Goal: Task Accomplishment & Management: Complete application form

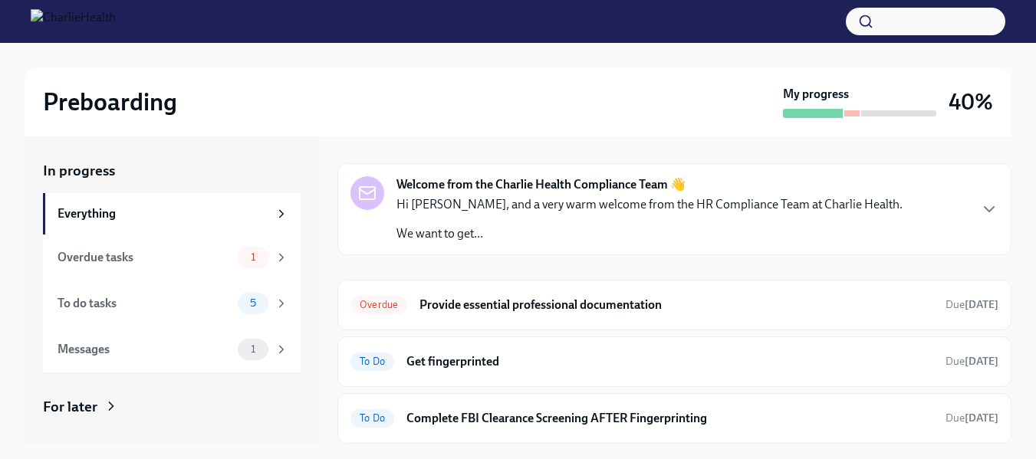
scroll to position [61, 0]
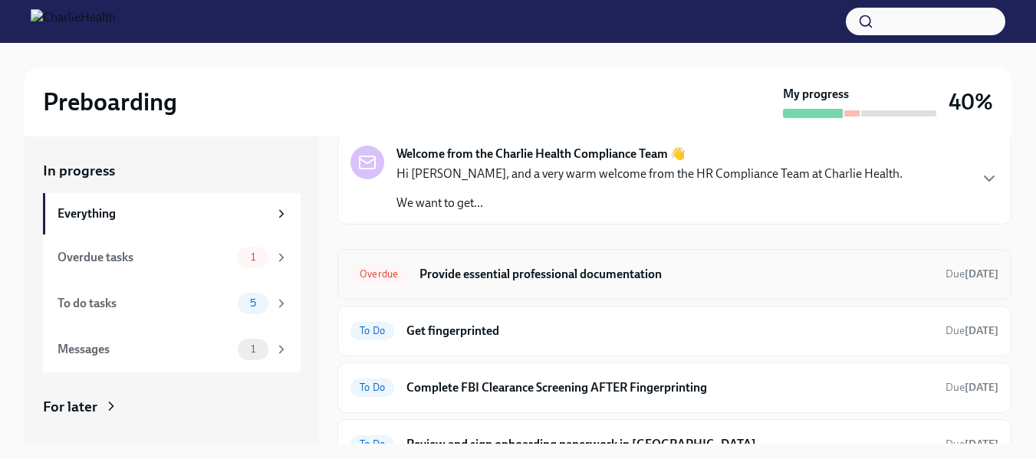
click at [636, 280] on h6 "Provide essential professional documentation" at bounding box center [676, 274] width 514 height 17
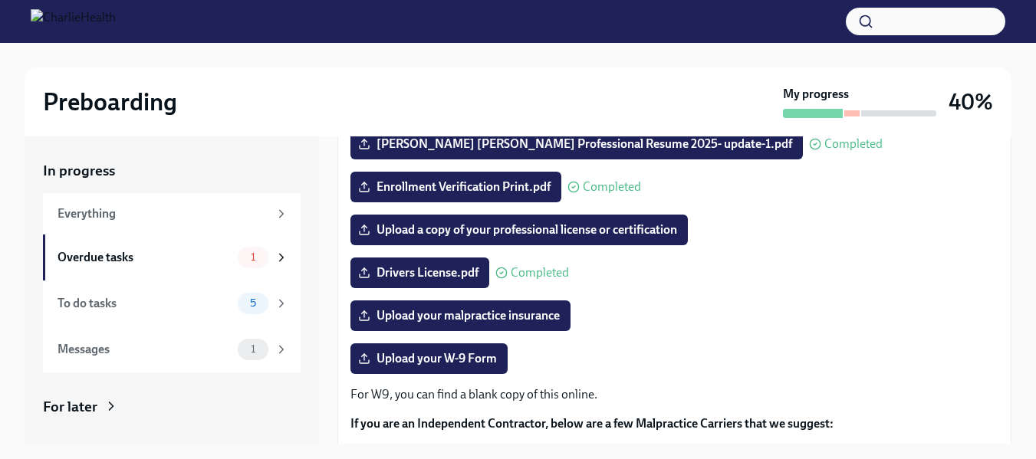
scroll to position [279, 0]
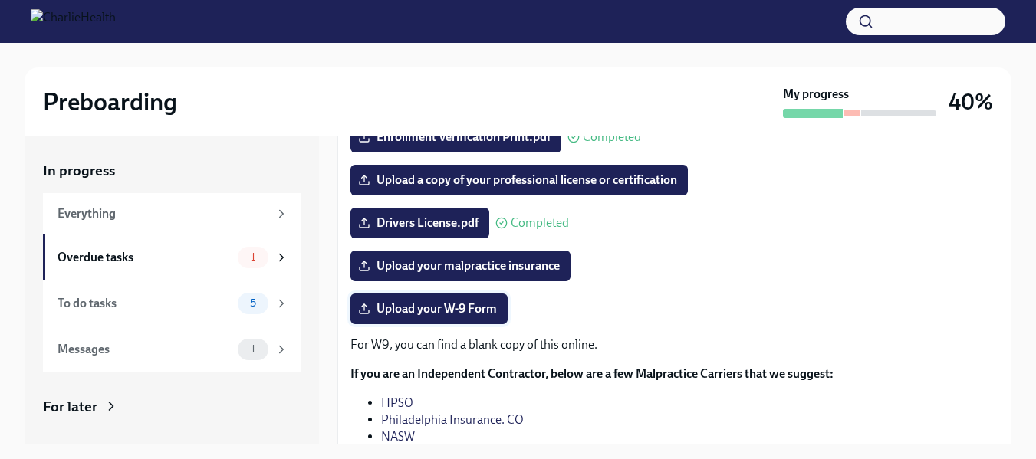
click at [459, 307] on span "Upload your W-9 Form" at bounding box center [429, 308] width 136 height 15
click at [0, 0] on input "Upload your W-9 Form" at bounding box center [0, 0] width 0 height 0
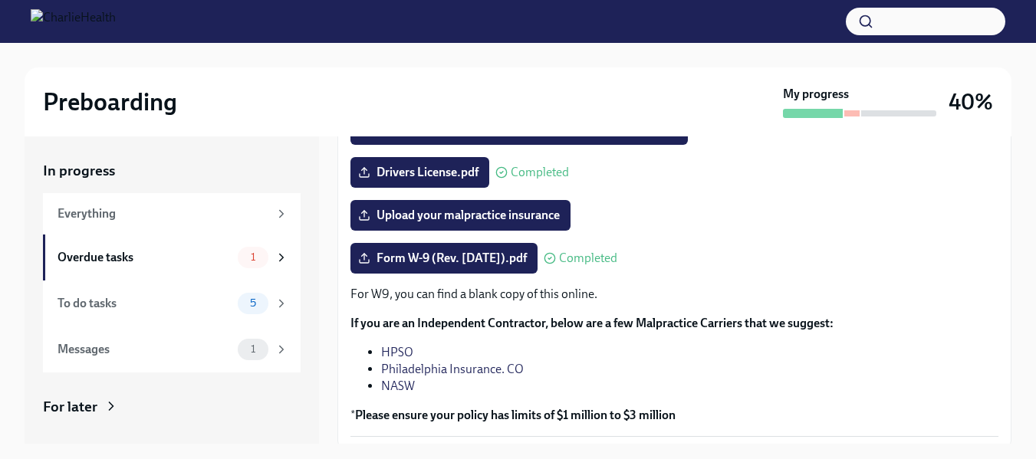
scroll to position [341, 0]
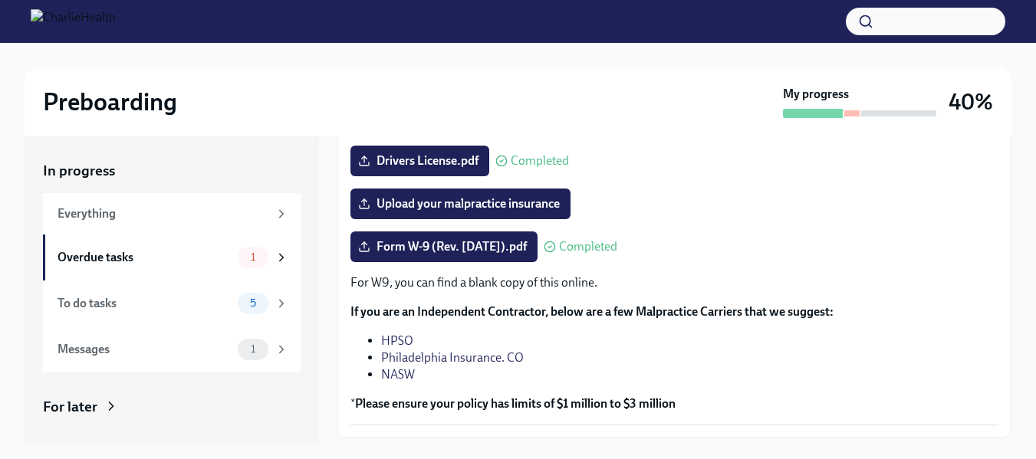
click at [403, 358] on link "Philadelphia Insurance. CO" at bounding box center [452, 357] width 143 height 15
click at [396, 376] on link "NASW" at bounding box center [398, 374] width 34 height 15
click at [385, 341] on link "HPSO" at bounding box center [397, 340] width 32 height 15
click at [476, 207] on span "Upload your malpractice insurance" at bounding box center [460, 203] width 199 height 15
click at [0, 0] on input "Upload your malpractice insurance" at bounding box center [0, 0] width 0 height 0
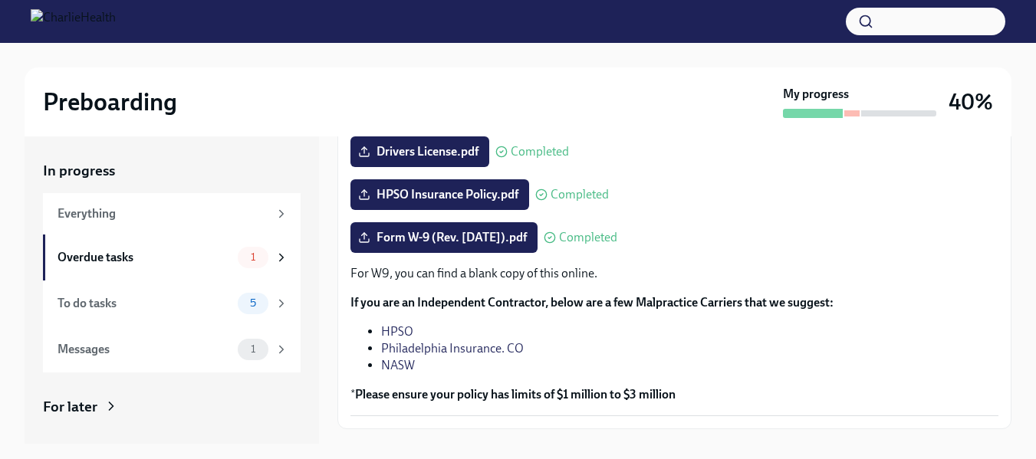
scroll to position [385, 0]
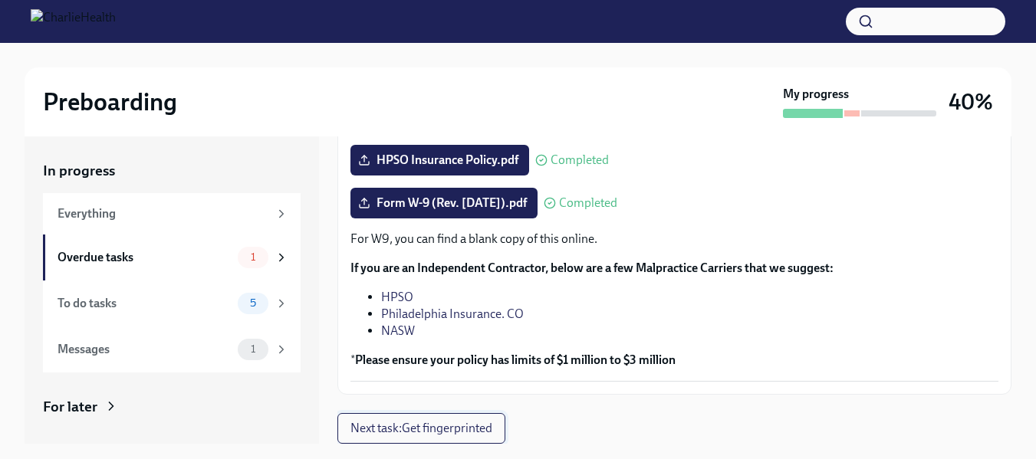
click at [466, 417] on button "Next task : Get fingerprinted" at bounding box center [421, 428] width 168 height 31
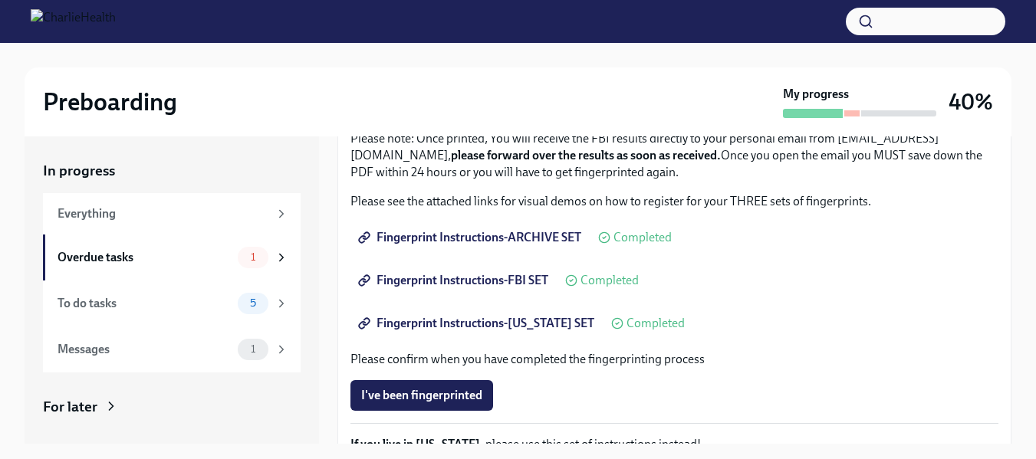
scroll to position [192, 0]
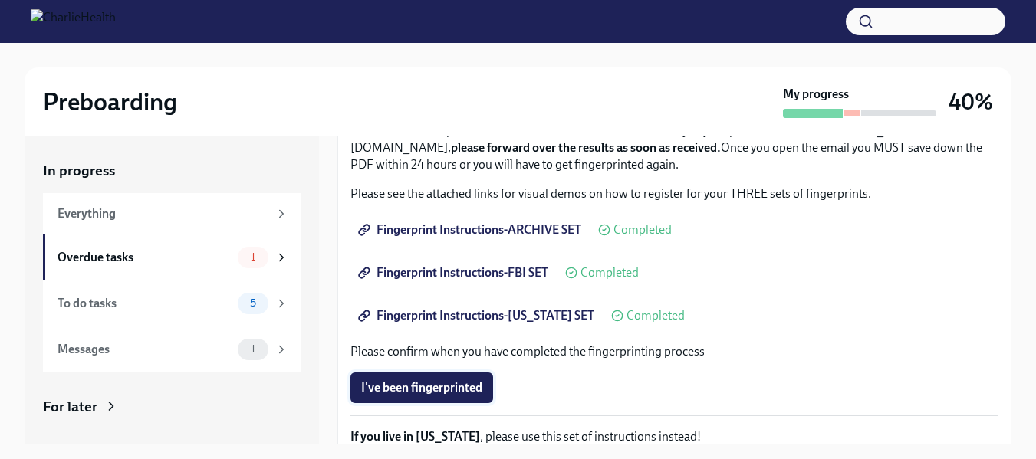
click at [475, 387] on span "I've been fingerprinted" at bounding box center [421, 387] width 121 height 15
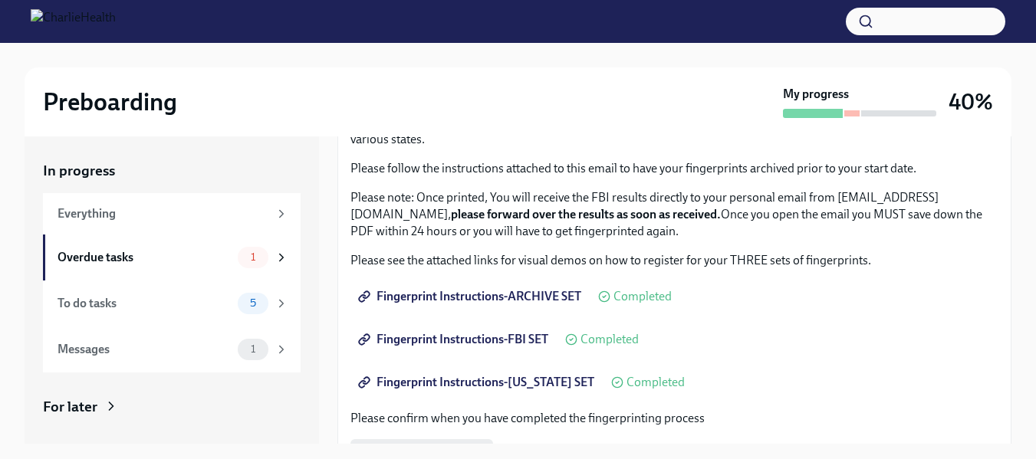
scroll to position [123, 0]
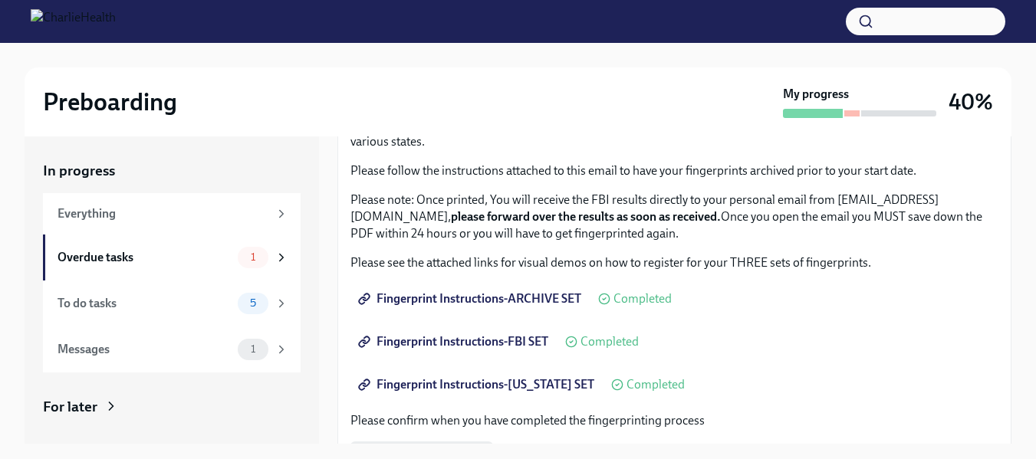
drag, startPoint x: 352, startPoint y: 219, endPoint x: 550, endPoint y: 219, distance: 198.6
click at [550, 219] on p "Please note: Once printed, You will receive the FBI results directly to your pe…" at bounding box center [674, 217] width 648 height 51
copy p "[EMAIL_ADDRESS][DOMAIN_NAME]"
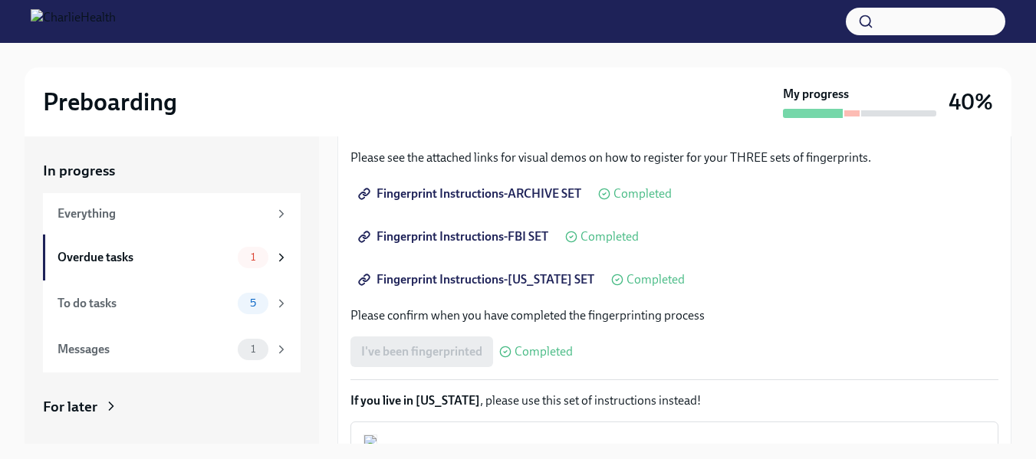
scroll to position [386, 0]
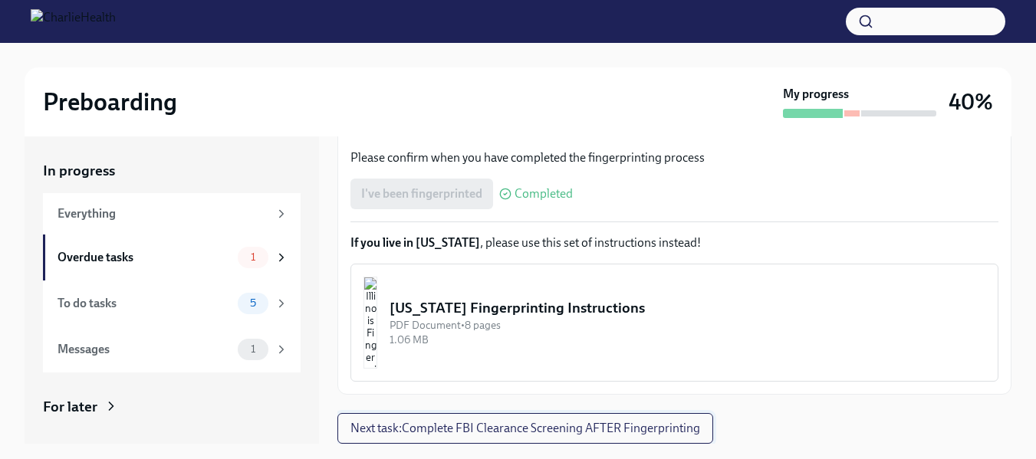
click at [566, 423] on span "Next task : Complete FBI Clearance Screening AFTER Fingerprinting" at bounding box center [525, 428] width 350 height 15
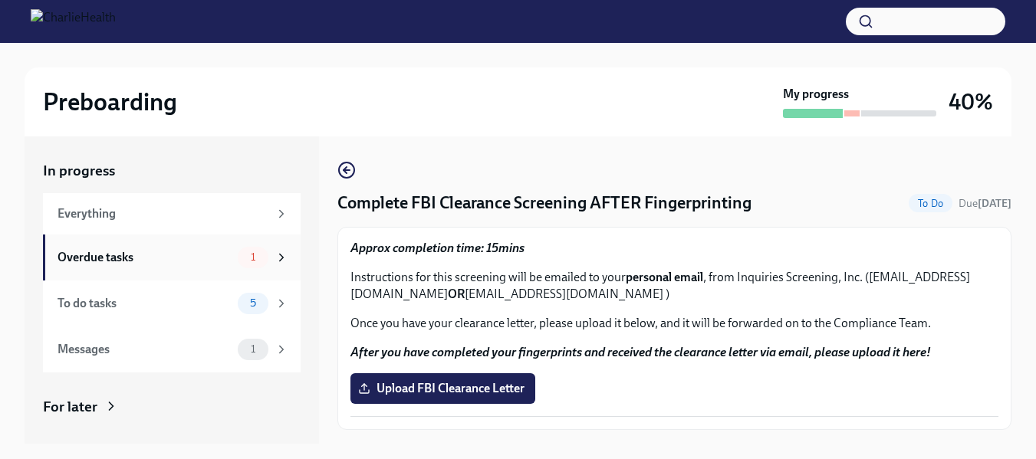
click at [274, 255] on icon at bounding box center [281, 258] width 14 height 14
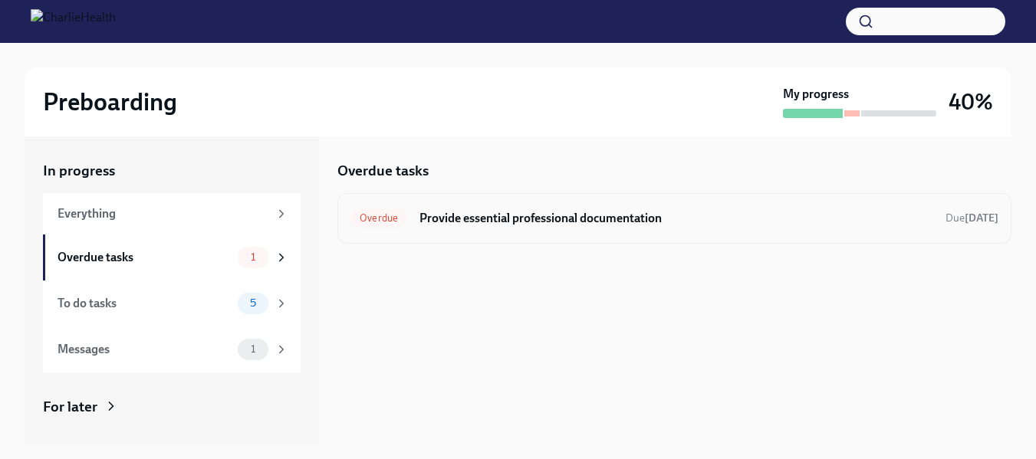
click at [532, 227] on div "Overdue Provide essential professional documentation Due [DATE]" at bounding box center [674, 218] width 648 height 25
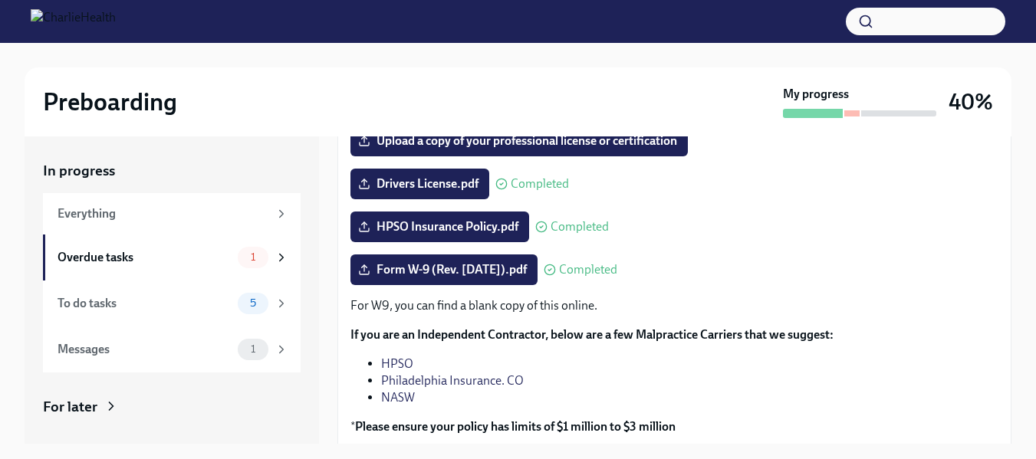
scroll to position [385, 0]
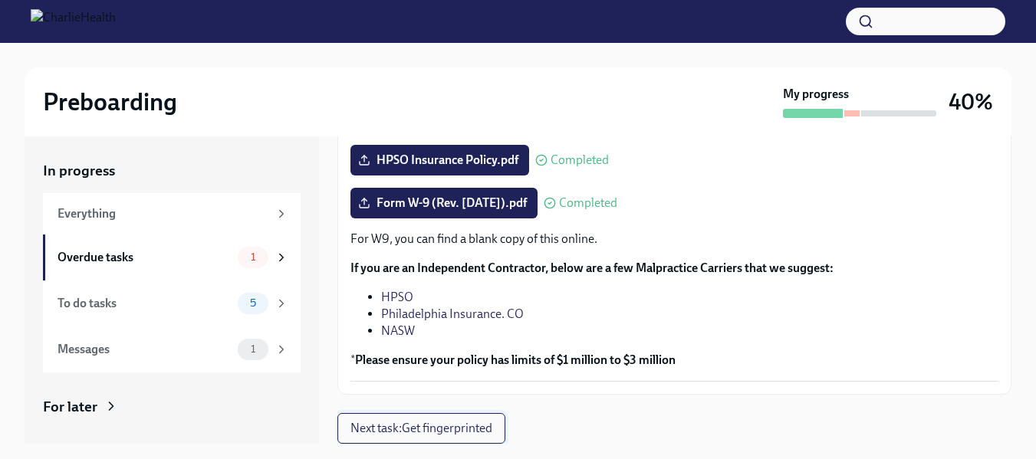
click at [463, 435] on span "Next task : Get fingerprinted" at bounding box center [421, 428] width 142 height 15
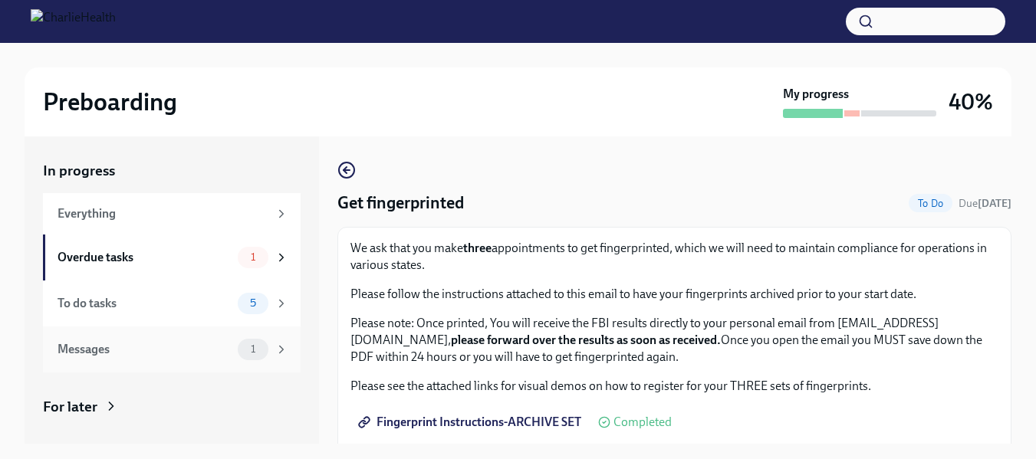
click at [274, 348] on icon at bounding box center [281, 350] width 14 height 14
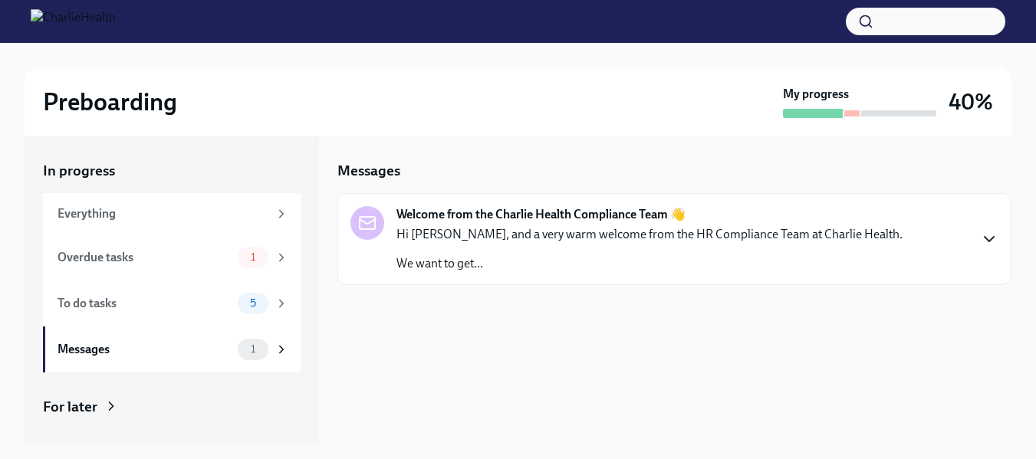
click at [993, 239] on icon "button" at bounding box center [989, 239] width 18 height 18
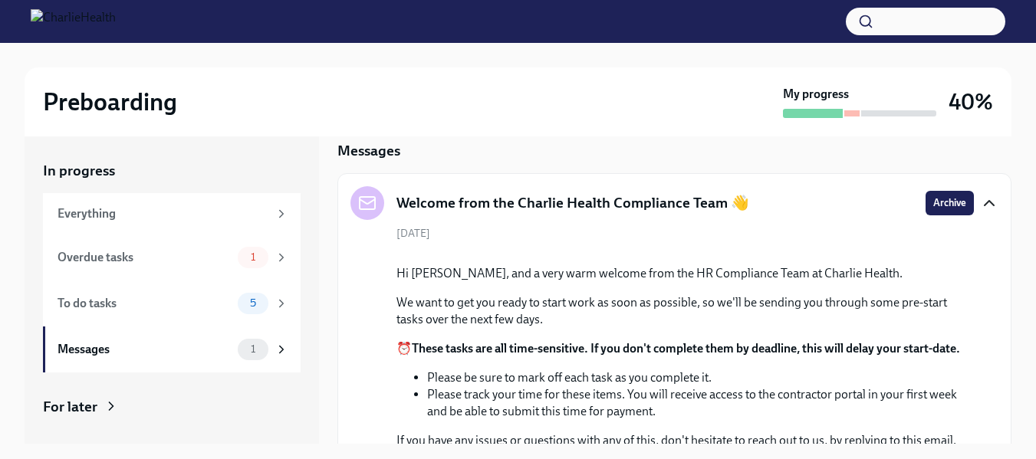
scroll to position [18, 0]
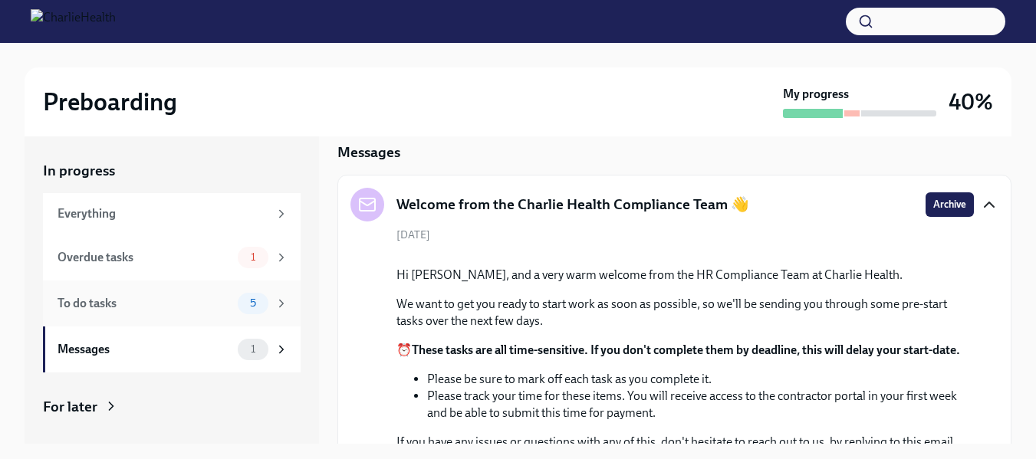
click at [213, 298] on div "To do tasks" at bounding box center [144, 303] width 174 height 17
